Goal: Task Accomplishment & Management: Manage account settings

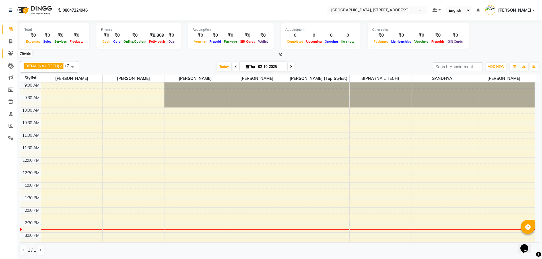
click at [12, 53] on icon at bounding box center [10, 53] width 5 height 4
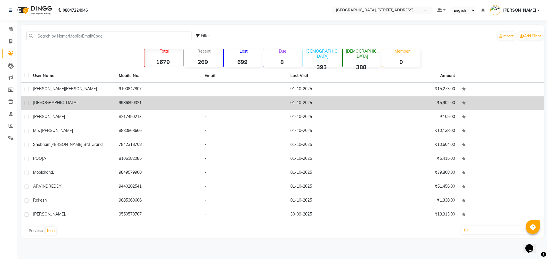
click at [99, 105] on div "[DEMOGRAPHIC_DATA]" at bounding box center [72, 103] width 79 height 6
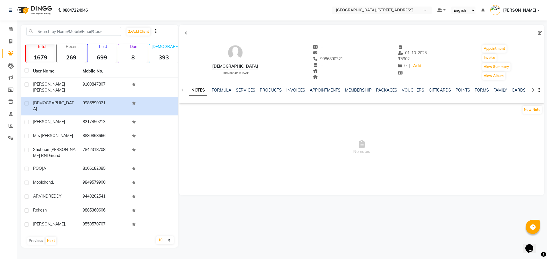
click at [244, 86] on div "NOTES FORMULA SERVICES PRODUCTS INVOICES APPOINTMENTS MEMBERSHIP PACKAGES VOUCH…" at bounding box center [361, 91] width 365 height 20
click at [244, 93] on link "SERVICES" at bounding box center [245, 90] width 19 height 5
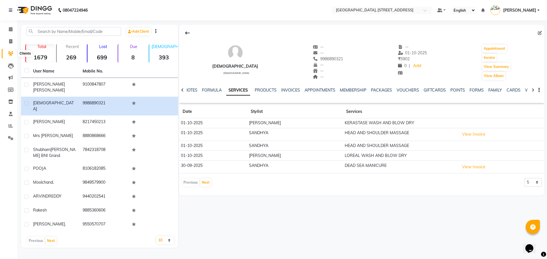
click at [12, 51] on icon at bounding box center [10, 53] width 5 height 4
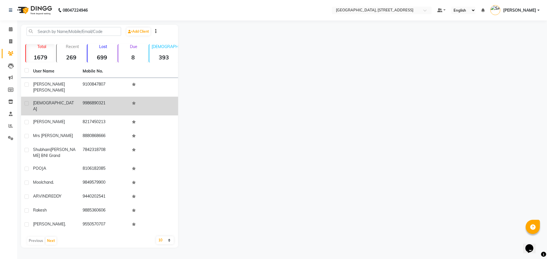
click at [40, 101] on span "[DEMOGRAPHIC_DATA]" at bounding box center [53, 106] width 41 height 11
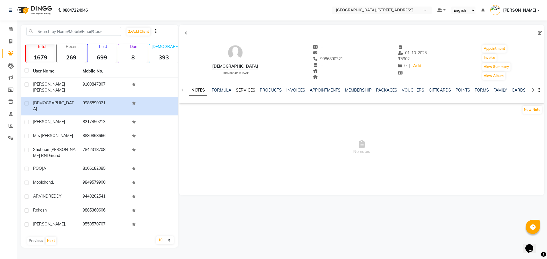
click at [248, 92] on link "SERVICES" at bounding box center [245, 90] width 19 height 5
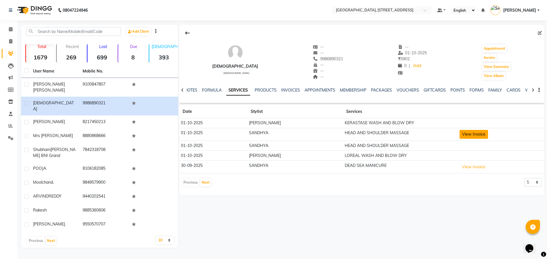
click at [474, 135] on button "View Invoice" at bounding box center [473, 134] width 28 height 9
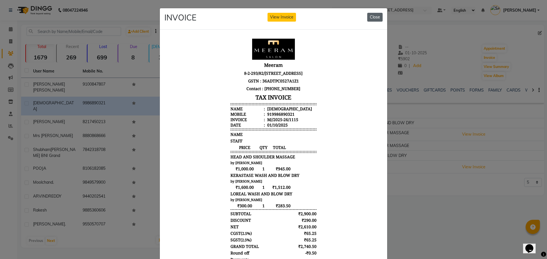
click at [374, 15] on button "Close" at bounding box center [374, 17] width 15 height 9
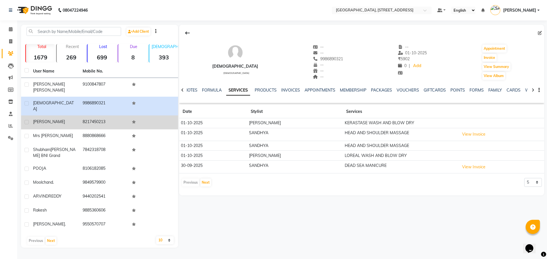
click at [100, 116] on td "8217450213" at bounding box center [104, 123] width 50 height 14
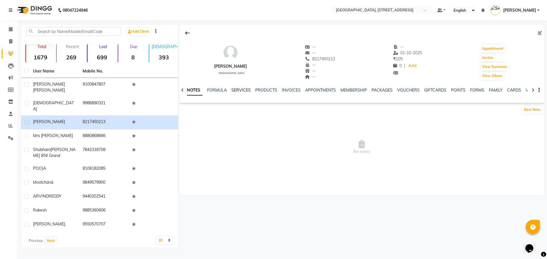
click at [235, 91] on link "SERVICES" at bounding box center [240, 90] width 19 height 5
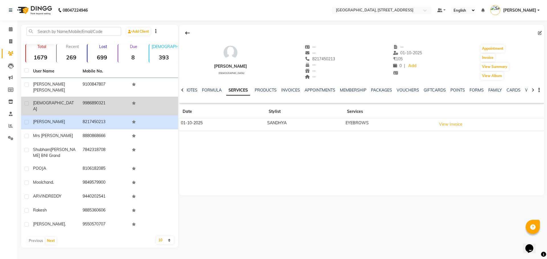
click at [82, 97] on td "9986890321" at bounding box center [104, 106] width 50 height 19
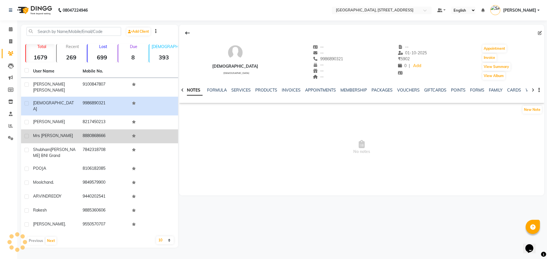
click at [79, 130] on td "8880868666" at bounding box center [104, 137] width 50 height 14
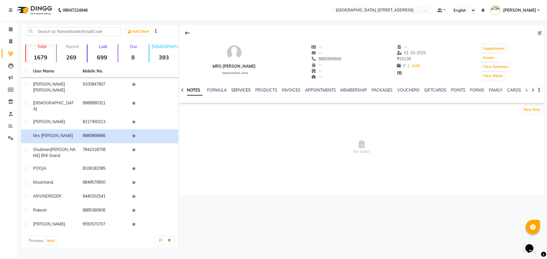
click at [236, 88] on link "SERVICES" at bounding box center [240, 90] width 19 height 5
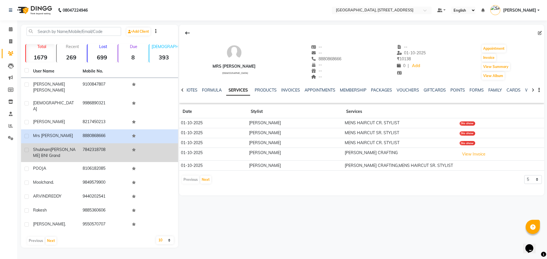
click at [72, 147] on div "[PERSON_NAME] BNI Grand" at bounding box center [54, 153] width 43 height 12
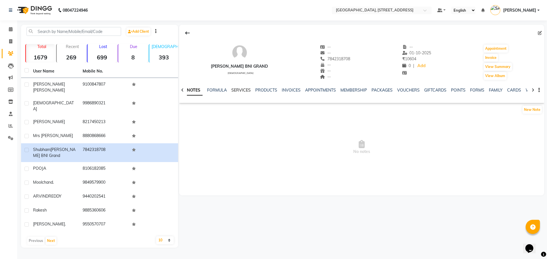
click at [240, 88] on link "SERVICES" at bounding box center [240, 90] width 19 height 5
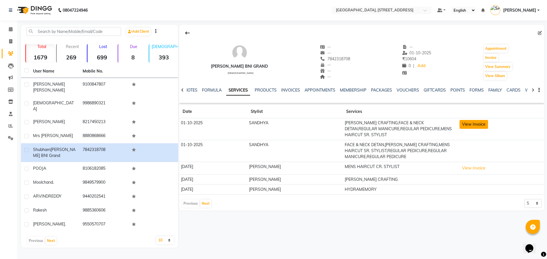
click at [470, 123] on button "View Invoice" at bounding box center [473, 124] width 28 height 9
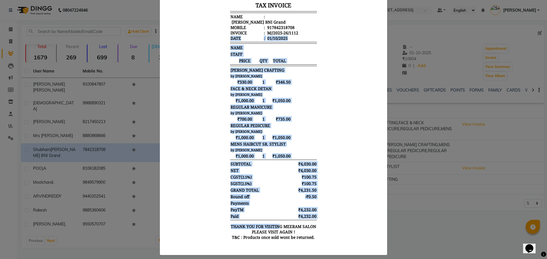
scroll to position [5, 0]
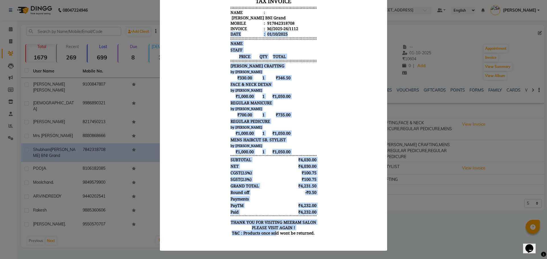
drag, startPoint x: 291, startPoint y: 135, endPoint x: 304, endPoint y: 178, distance: 45.2
click at [297, 191] on div "Meeram 8-2-293/82/[STREET_ADDRESS] GSTN : 36ADTPC0527A1Z1 Contact : [PHONE_NUMB…" at bounding box center [273, 91] width 91 height 302
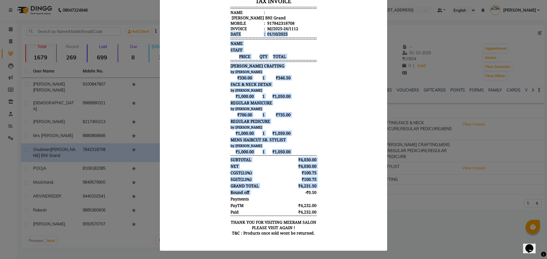
click at [355, 35] on body "Meeram 8-2-293/82/[STREET_ADDRESS] GSTN : 36ADTPC0527A1Z1 Contact : [PHONE_NUMB…" at bounding box center [274, 91] width 214 height 302
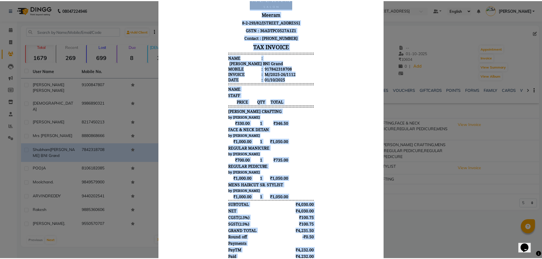
scroll to position [0, 0]
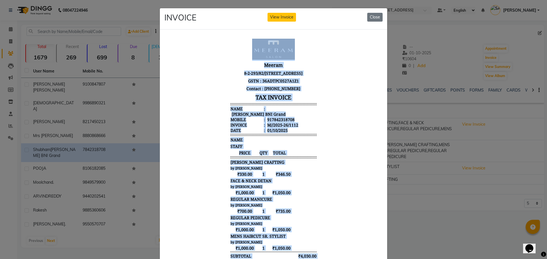
drag, startPoint x: 311, startPoint y: 327, endPoint x: 350, endPoint y: 26, distance: 303.5
click at [350, 34] on html "Meeram 8-2-293/82/[STREET_ADDRESS] GSTN : 36ADTPC0527A1Z1 Contact : [PHONE_NUMB…" at bounding box center [273, 187] width 218 height 306
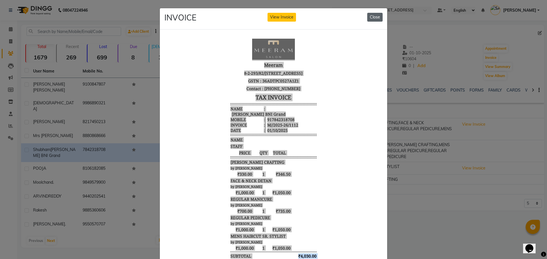
click at [372, 15] on button "Close" at bounding box center [374, 17] width 15 height 9
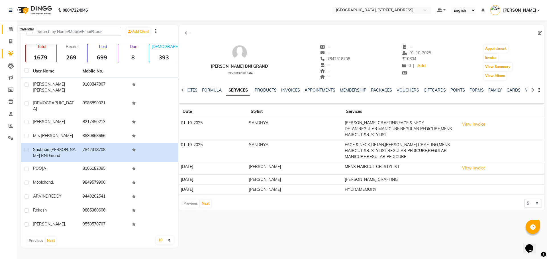
click at [13, 30] on icon at bounding box center [11, 29] width 4 height 4
